Goal: Task Accomplishment & Management: Complete application form

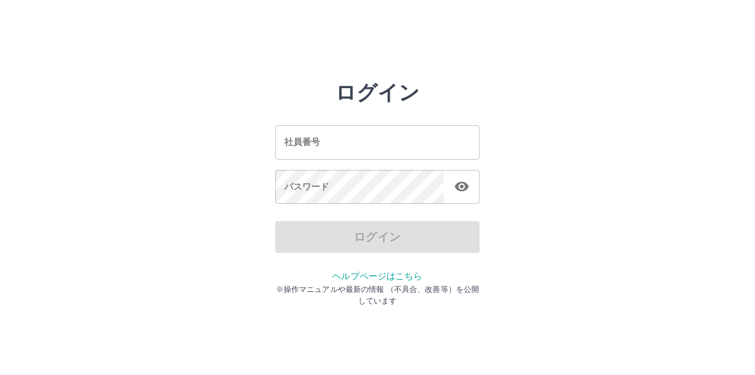
click at [305, 133] on input "社員番号" at bounding box center [377, 142] width 204 height 34
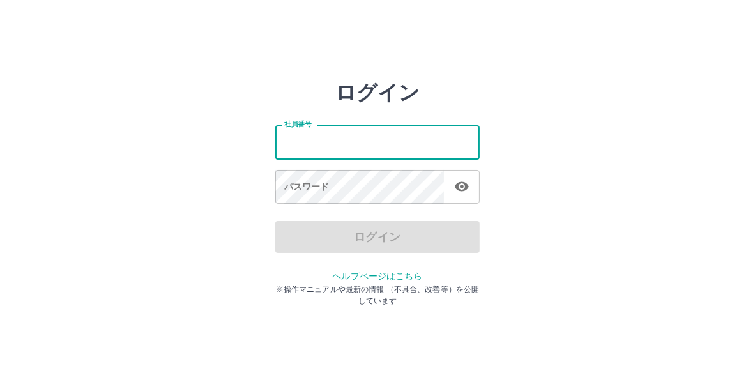
type input "*******"
drag, startPoint x: 330, startPoint y: 140, endPoint x: 251, endPoint y: 135, distance: 78.7
click at [251, 135] on div "ログイン 社員番号 ******* 社員番号 パスワード パスワード ログイン ヘルプページはこちら ※操作マニュアルや最新の情報 （不具合、改善等）を公開し…" at bounding box center [377, 183] width 755 height 204
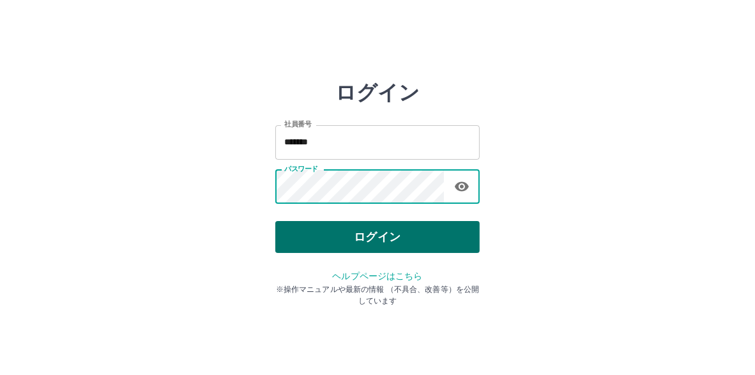
click at [344, 240] on button "ログイン" at bounding box center [377, 237] width 204 height 32
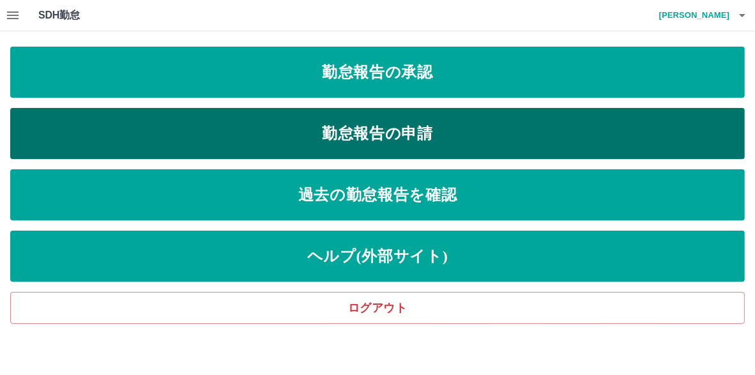
click at [362, 137] on link "勤怠報告の申請" at bounding box center [377, 133] width 735 height 51
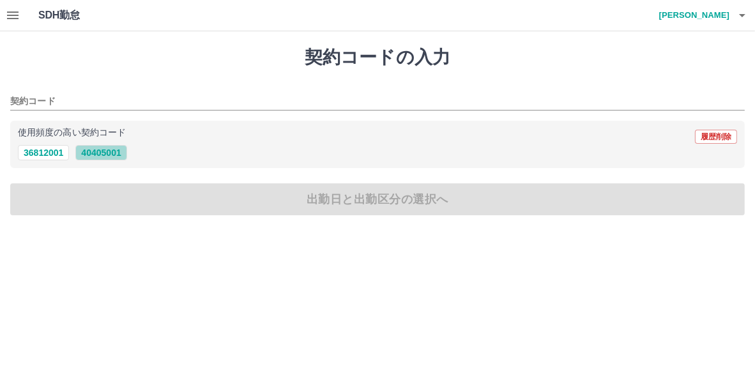
click at [93, 150] on button "40405001" at bounding box center [100, 152] width 51 height 15
type input "********"
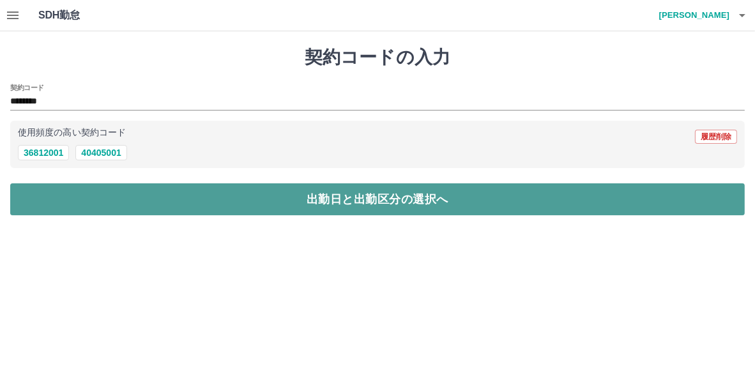
click at [348, 202] on button "出勤日と出勤区分の選択へ" at bounding box center [377, 199] width 735 height 32
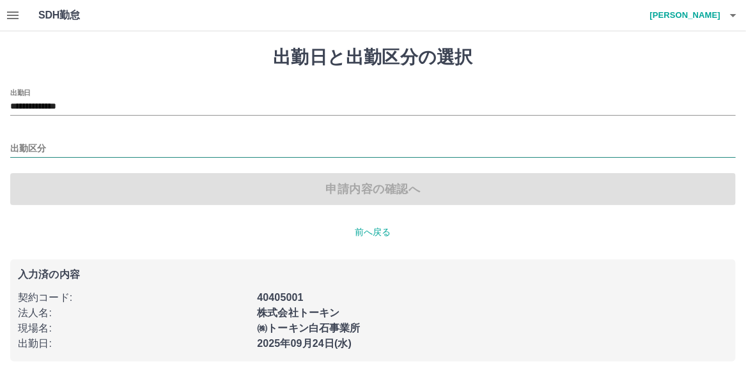
click at [63, 150] on input "出勤区分" at bounding box center [372, 149] width 725 height 16
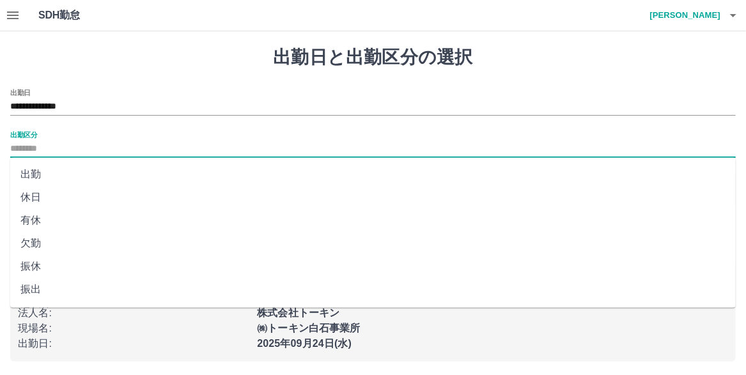
click at [49, 179] on li "出勤" at bounding box center [372, 174] width 725 height 23
type input "**"
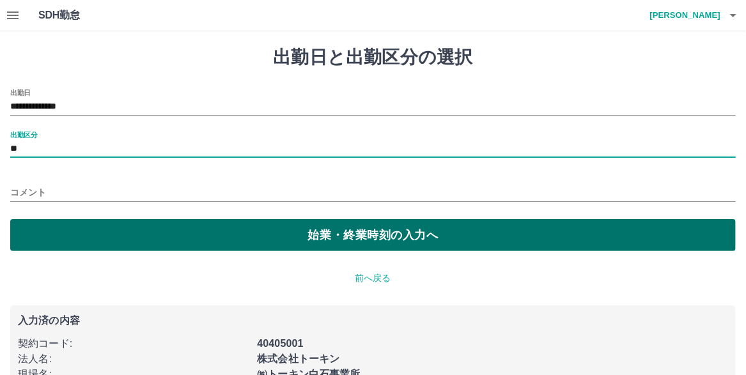
click at [365, 237] on button "始業・終業時刻の入力へ" at bounding box center [372, 235] width 725 height 32
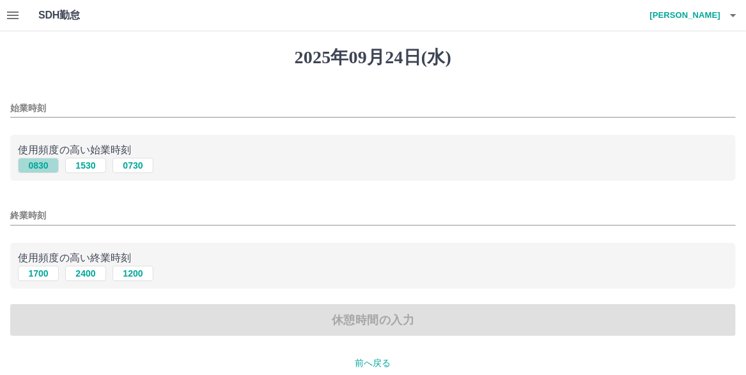
click at [33, 171] on button "0830" at bounding box center [38, 165] width 41 height 15
type input "****"
click at [36, 281] on button "1700" at bounding box center [38, 273] width 41 height 15
type input "****"
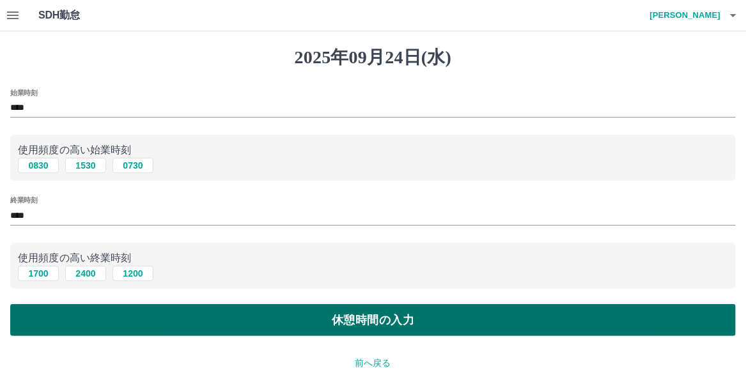
click at [370, 336] on button "休憩時間の入力" at bounding box center [372, 320] width 725 height 32
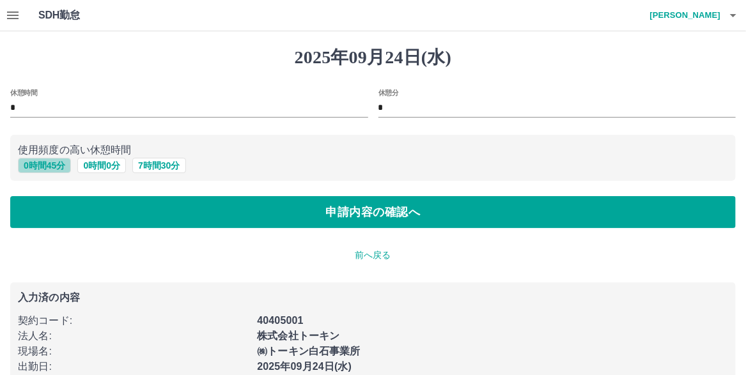
click at [49, 173] on button "0 時間 45 分" at bounding box center [44, 165] width 53 height 15
type input "**"
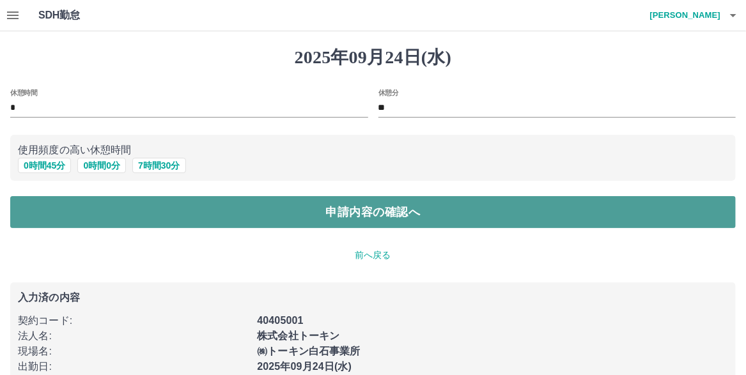
click at [412, 221] on button "申請内容の確認へ" at bounding box center [372, 212] width 725 height 32
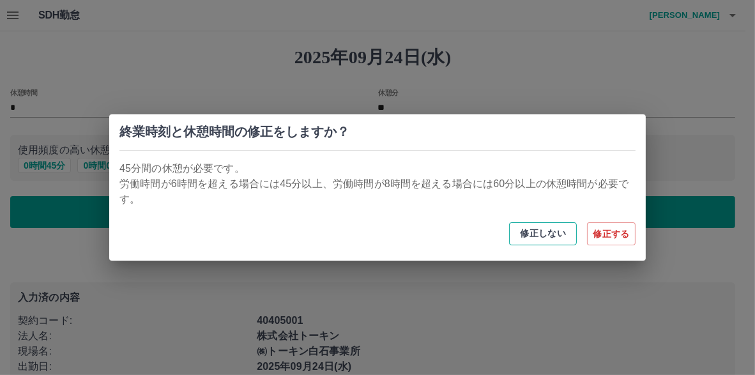
click at [533, 235] on button "修正しない" at bounding box center [543, 233] width 68 height 23
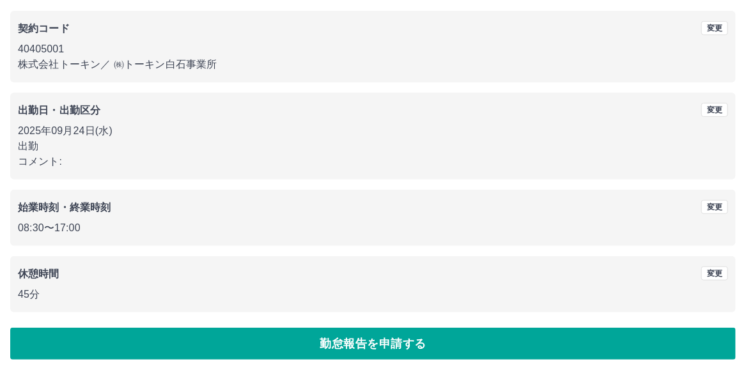
scroll to position [149, 0]
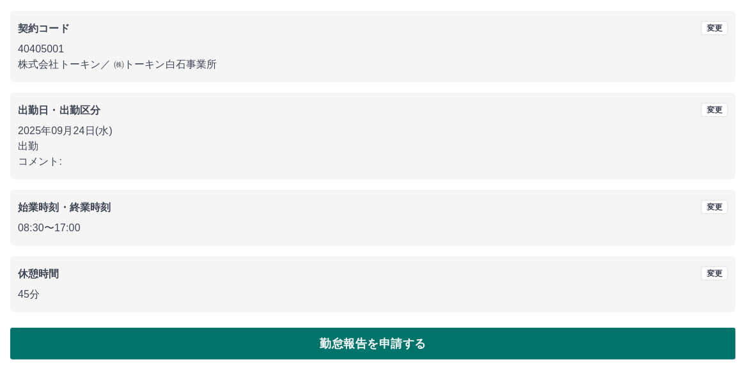
click at [369, 341] on button "勤怠報告を申請する" at bounding box center [372, 344] width 725 height 32
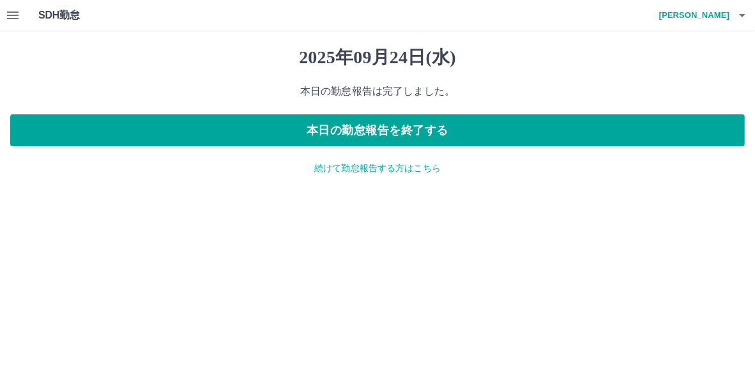
click at [371, 171] on p "続けて勤怠報告する方はこちら" at bounding box center [377, 168] width 735 height 13
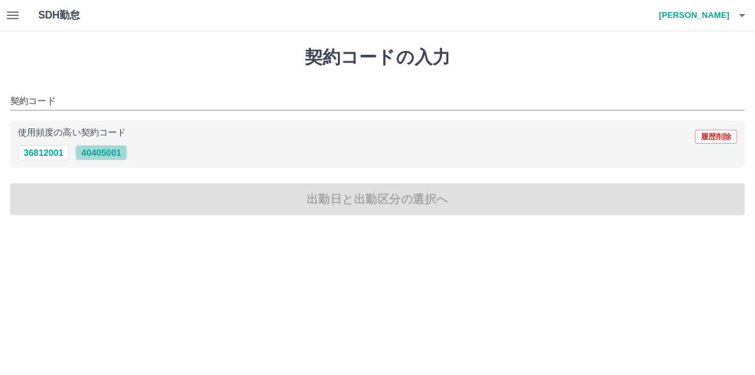
click at [111, 155] on button "40405001" at bounding box center [100, 152] width 51 height 15
type input "********"
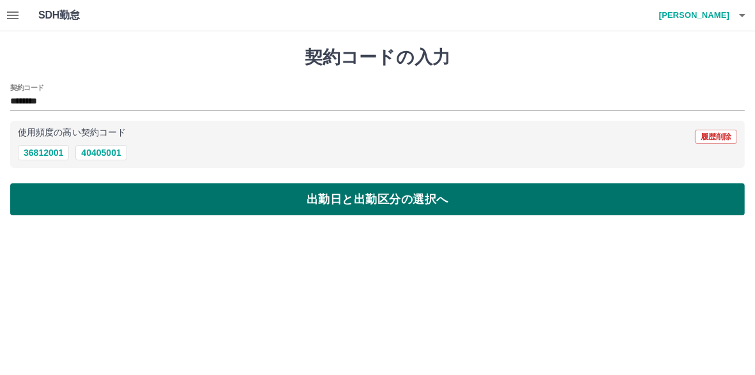
click at [296, 210] on button "出勤日と出勤区分の選択へ" at bounding box center [377, 199] width 735 height 32
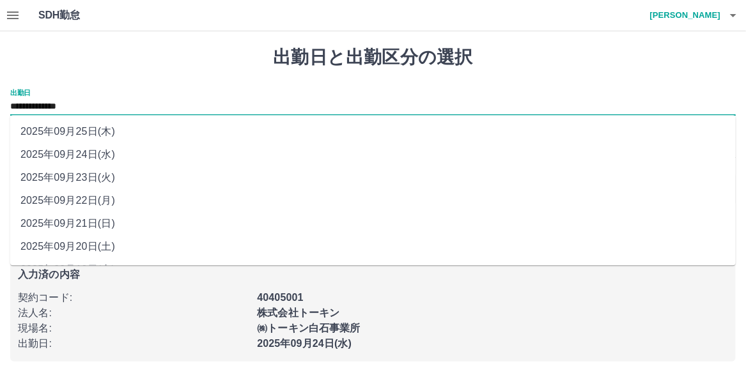
click at [97, 107] on input "**********" at bounding box center [372, 107] width 725 height 16
click at [100, 140] on li "2025年09月25日(木)" at bounding box center [372, 131] width 725 height 23
type input "**********"
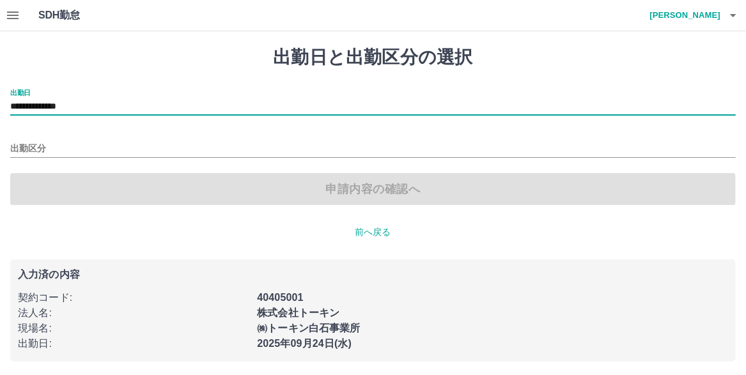
click at [75, 137] on div "出勤区分" at bounding box center [372, 144] width 725 height 27
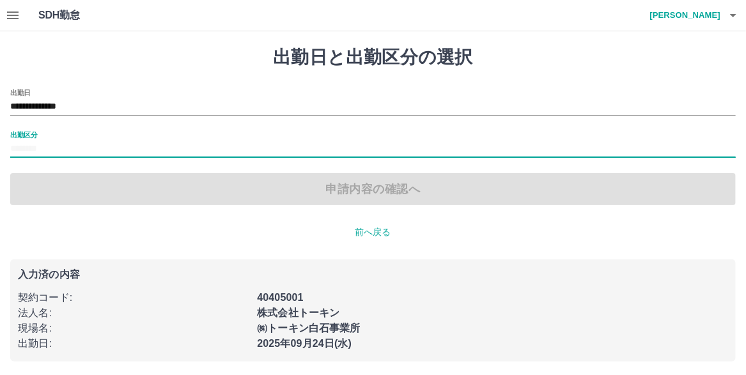
click at [70, 149] on input "出勤区分" at bounding box center [372, 149] width 725 height 16
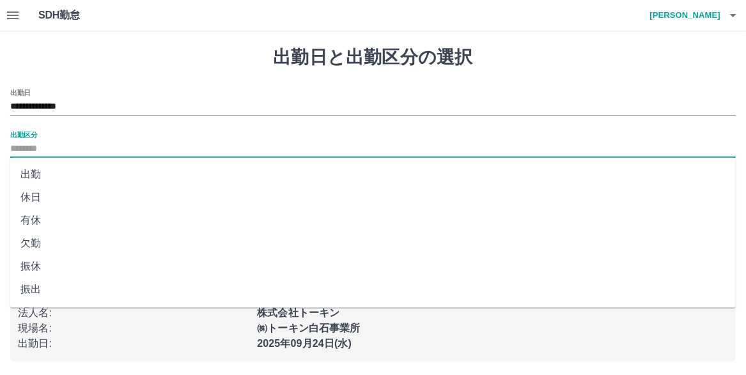
click at [53, 183] on li "出勤" at bounding box center [372, 174] width 725 height 23
type input "**"
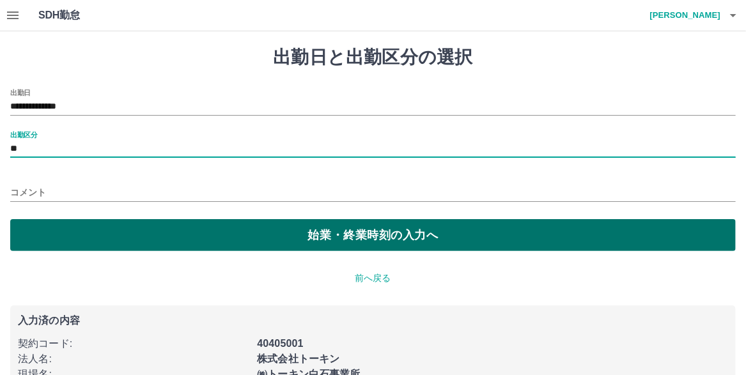
click at [333, 235] on button "始業・終業時刻の入力へ" at bounding box center [372, 235] width 725 height 32
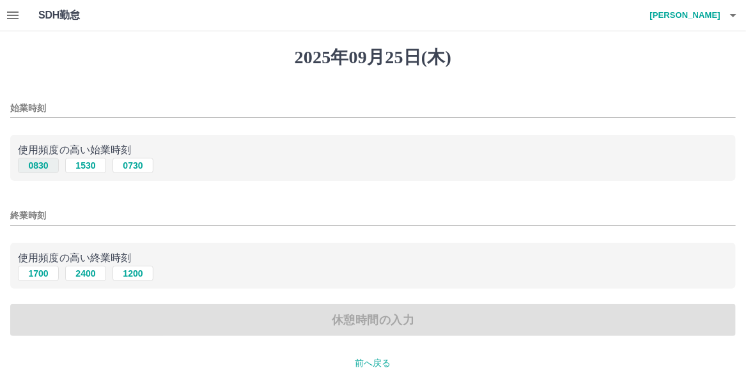
click at [40, 171] on button "0830" at bounding box center [38, 165] width 41 height 15
type input "****"
click at [31, 281] on button "1700" at bounding box center [38, 273] width 41 height 15
type input "****"
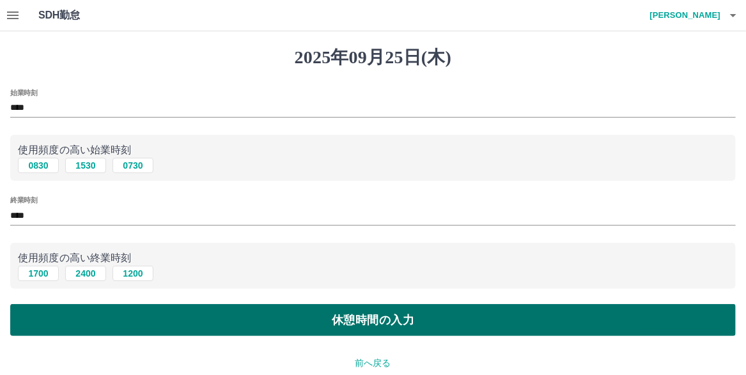
click at [368, 332] on button "休憩時間の入力" at bounding box center [372, 320] width 725 height 32
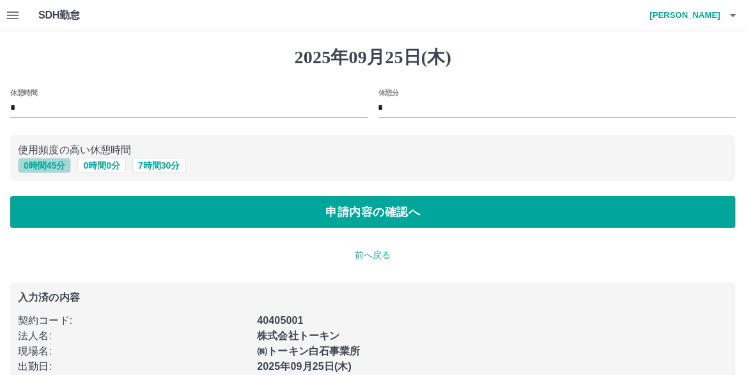
click at [49, 171] on button "0 時間 45 分" at bounding box center [44, 165] width 53 height 15
type input "**"
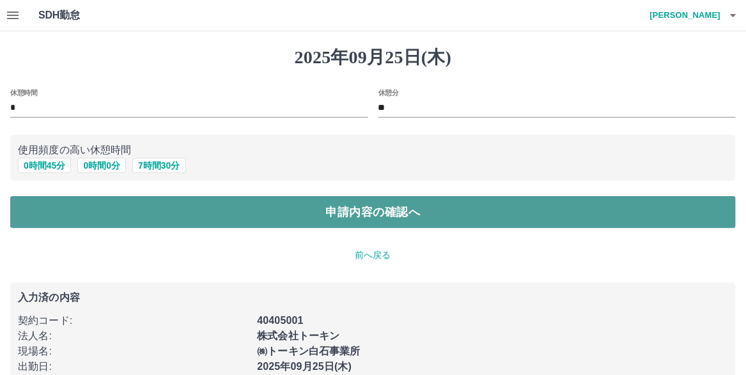
click at [357, 217] on button "申請内容の確認へ" at bounding box center [372, 212] width 725 height 32
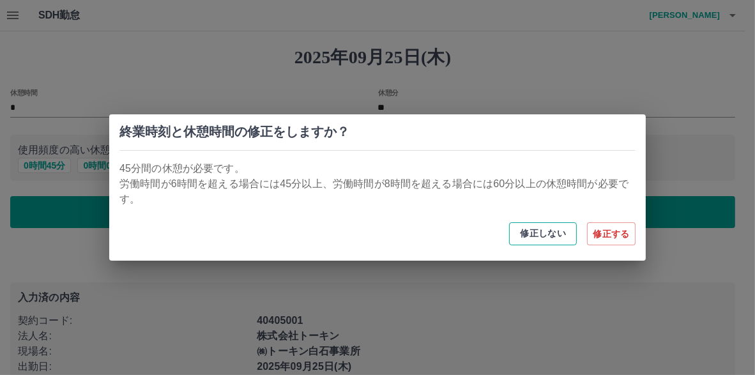
click at [544, 240] on button "修正しない" at bounding box center [543, 233] width 68 height 23
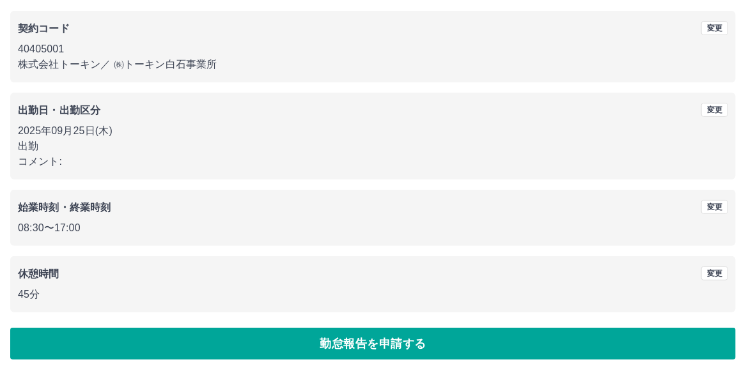
scroll to position [149, 0]
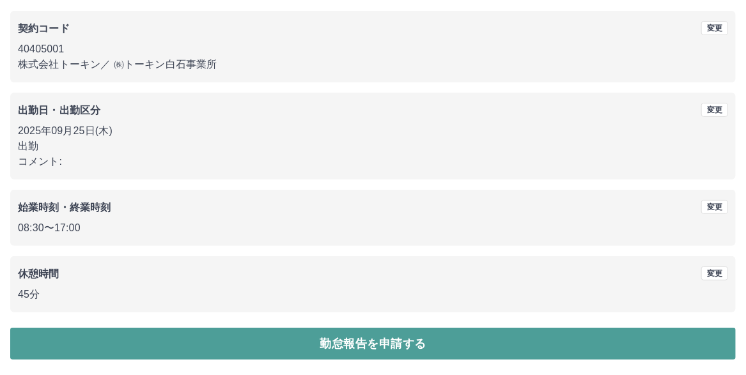
click at [382, 339] on button "勤怠報告を申請する" at bounding box center [372, 344] width 725 height 32
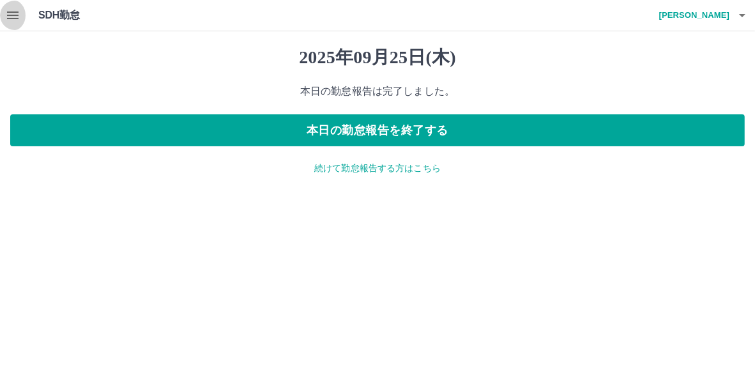
click at [12, 15] on icon "button" at bounding box center [13, 16] width 12 height 8
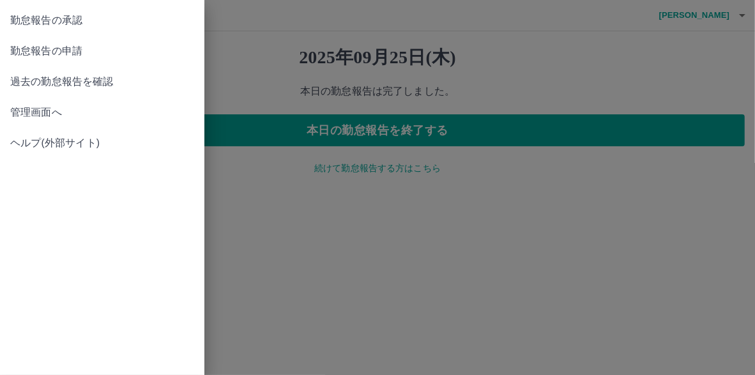
click at [23, 22] on span "勤怠報告の承認" at bounding box center [102, 20] width 184 height 15
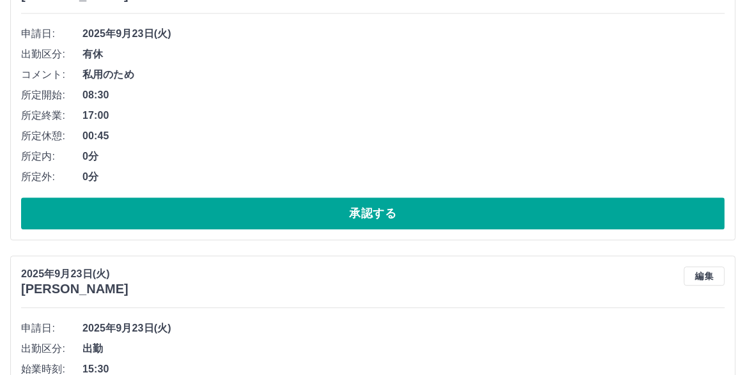
scroll to position [3131, 0]
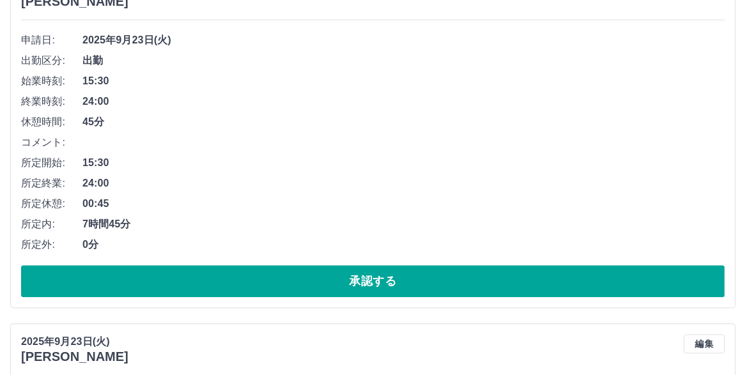
scroll to position [3049, 0]
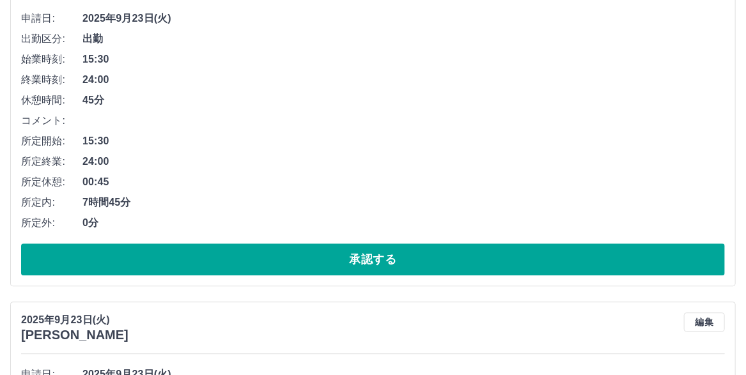
scroll to position [3232, 0]
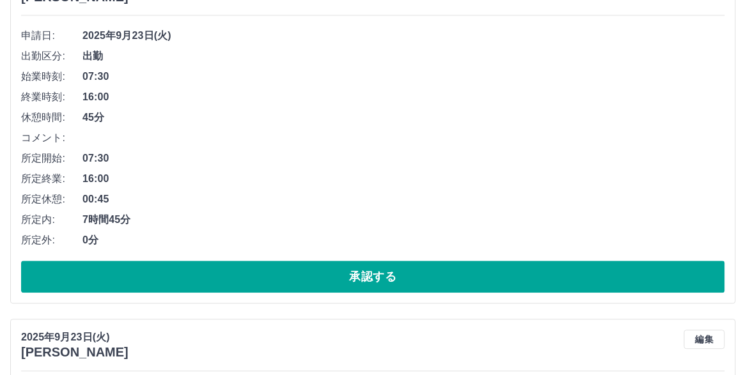
scroll to position [3151, 0]
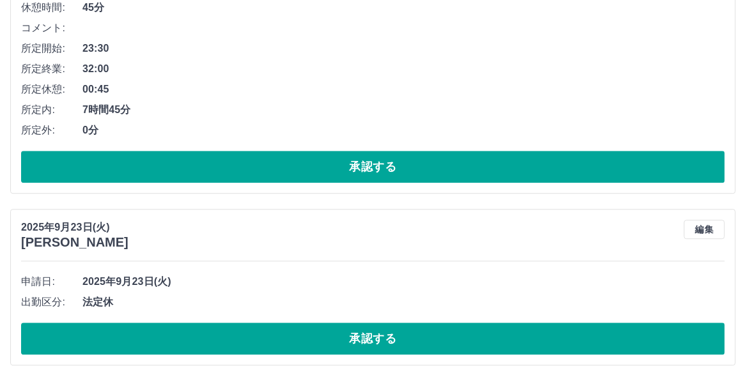
scroll to position [3198, 0]
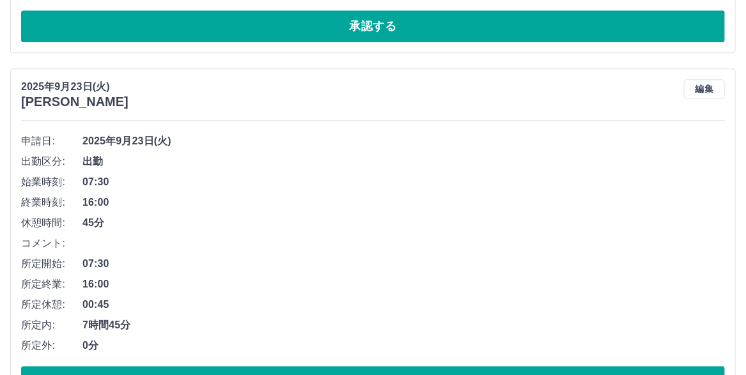
scroll to position [3180, 0]
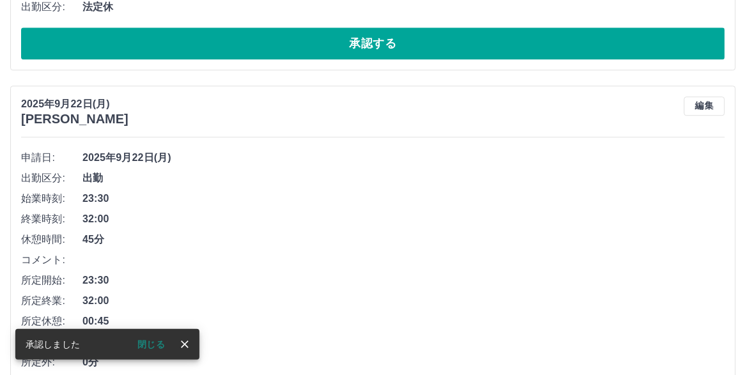
scroll to position [2908, 0]
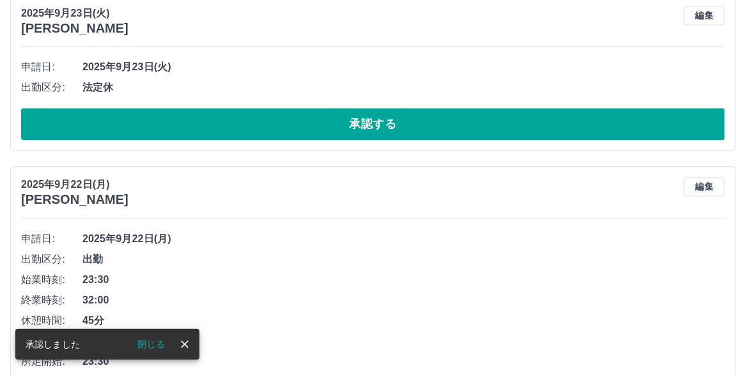
scroll to position [3109, 0]
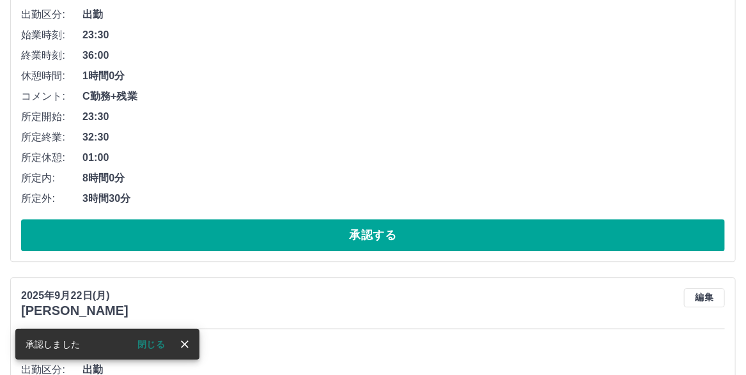
scroll to position [2900, 0]
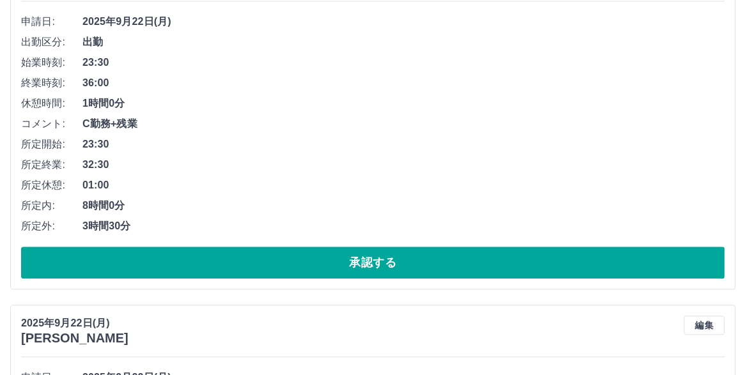
scroll to position [3101, 0]
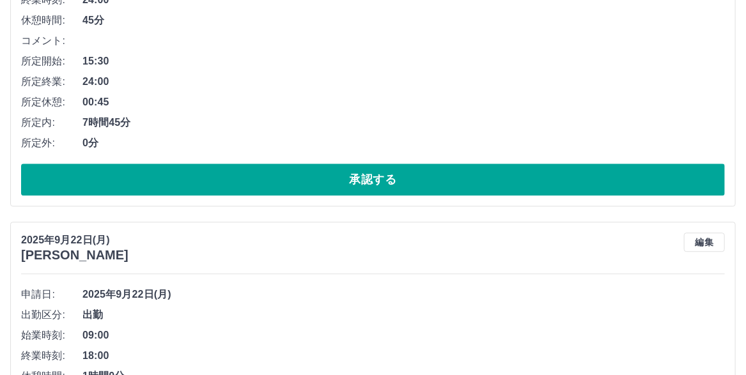
scroll to position [3212, 0]
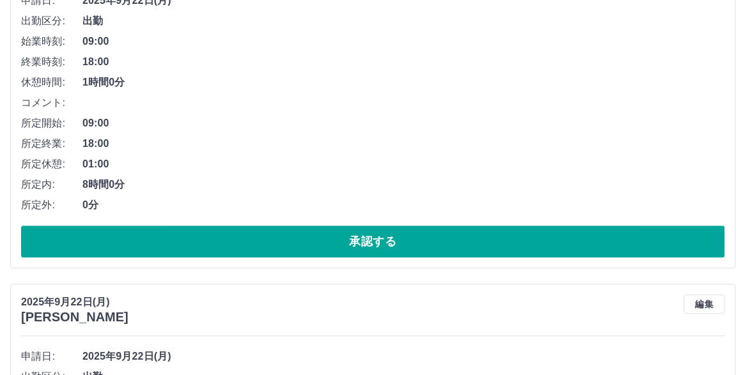
scroll to position [3131, 0]
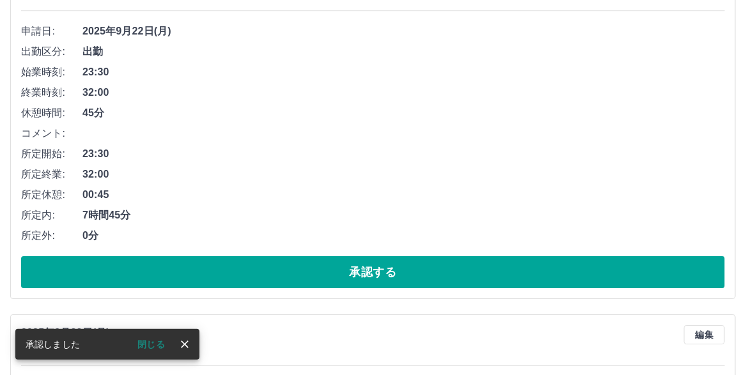
scroll to position [3624, 0]
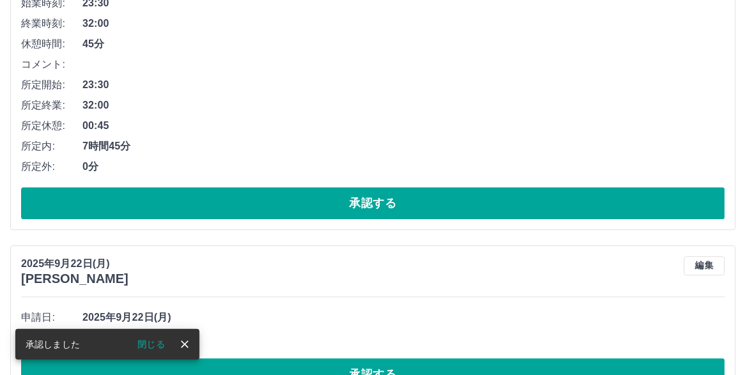
scroll to position [3352, 0]
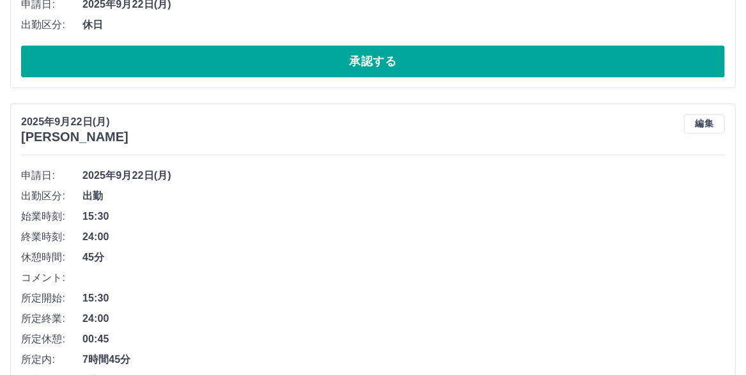
scroll to position [3489, 0]
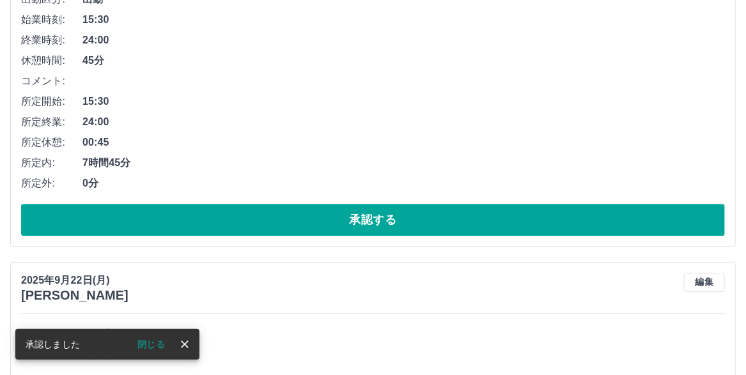
scroll to position [3297, 0]
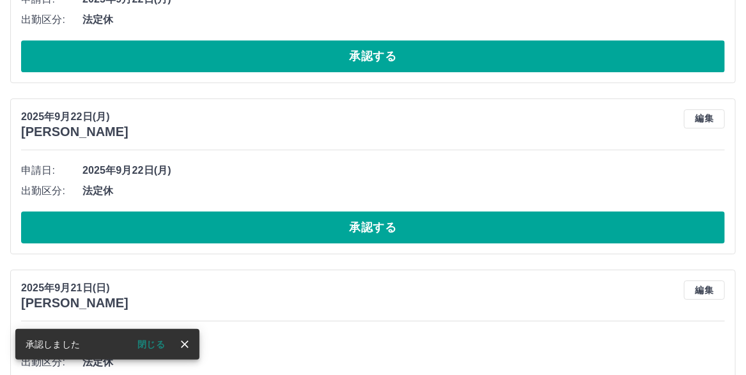
scroll to position [3499, 0]
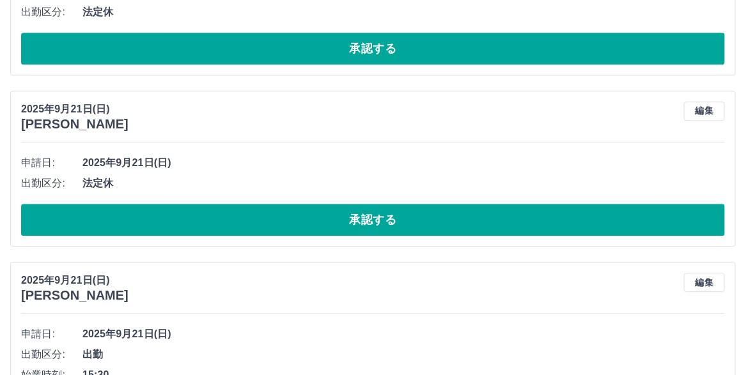
scroll to position [3307, 0]
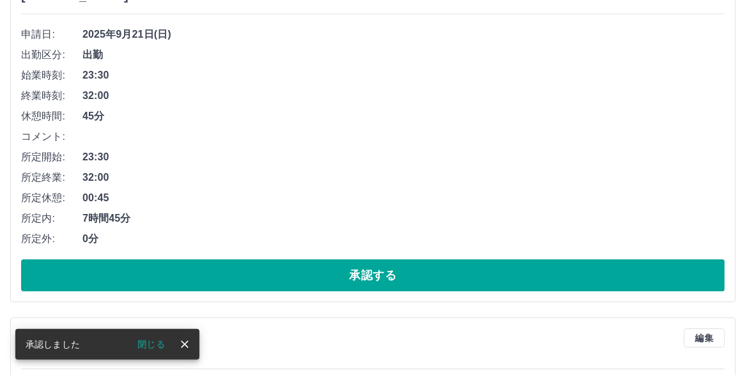
scroll to position [3626, 0]
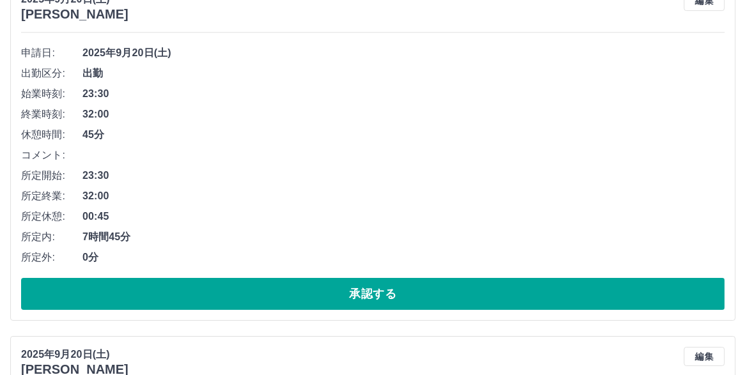
scroll to position [3736, 0]
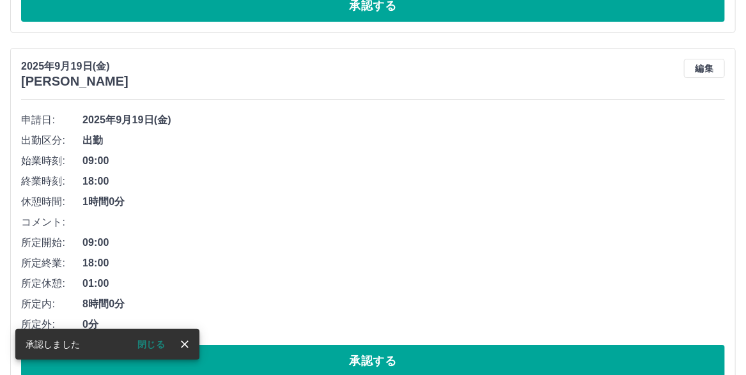
scroll to position [3718, 0]
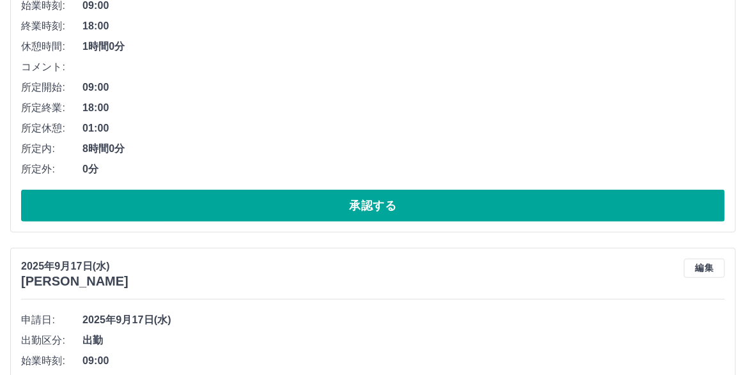
scroll to position [4276, 0]
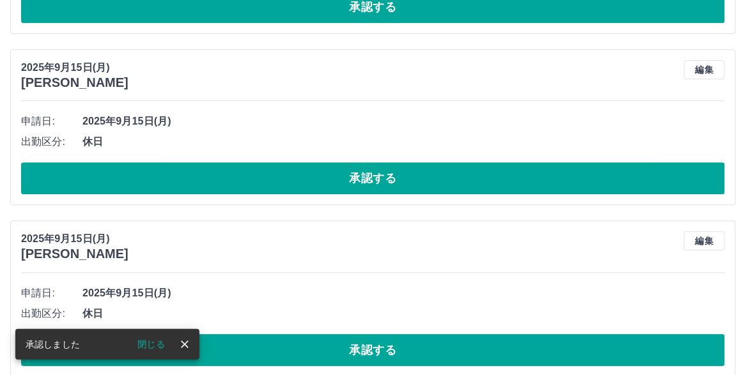
scroll to position [5281, 0]
